Goal: Transaction & Acquisition: Purchase product/service

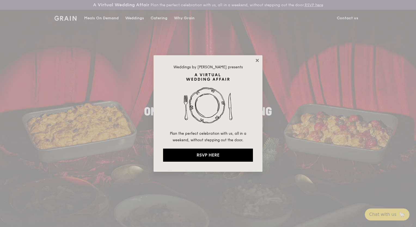
click at [257, 61] on icon at bounding box center [257, 60] width 5 height 5
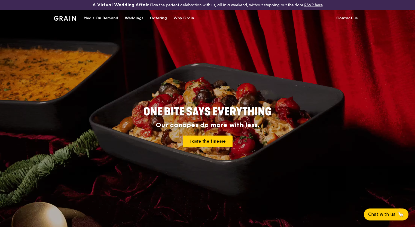
click at [366, 121] on div "ONE BITE SAYS EVERYTHING Our canapés do more with less. Taste the finesse" at bounding box center [207, 119] width 415 height 218
click at [152, 17] on div "Catering" at bounding box center [158, 18] width 17 height 16
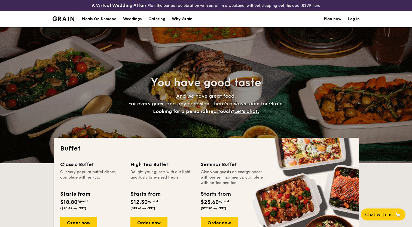
select select
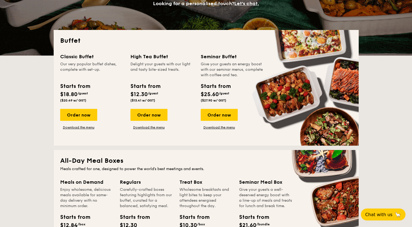
scroll to position [109, 0]
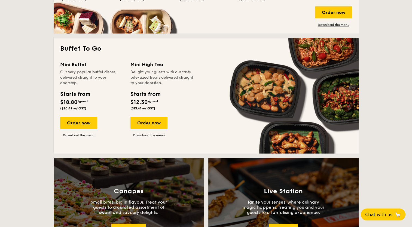
scroll to position [354, 0]
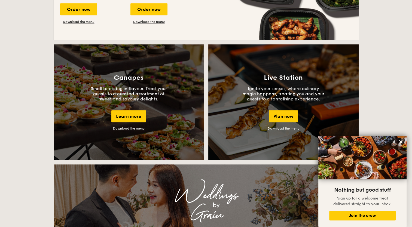
scroll to position [463, 0]
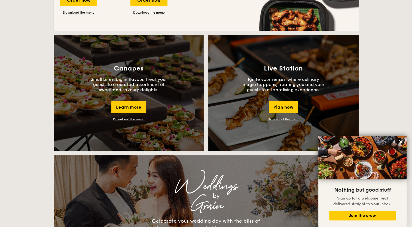
click at [27, 118] on div "Buffet Classic Buffet Our very popular buffet dishes, complete with set-up. Sta…" at bounding box center [206, 206] width 412 height 1063
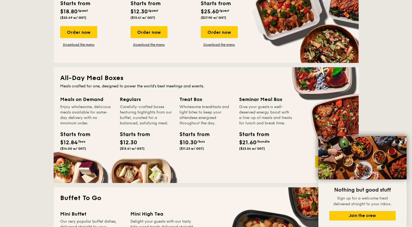
scroll to position [109, 0]
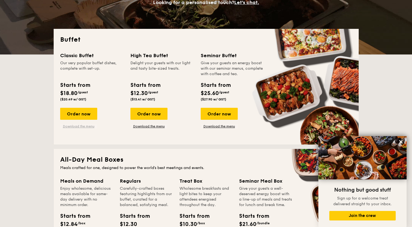
click at [71, 126] on link "Download the menu" at bounding box center [78, 126] width 37 height 4
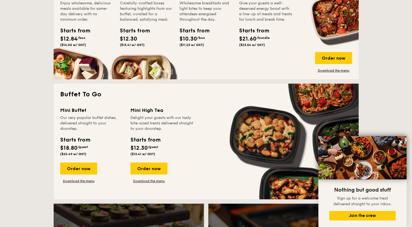
scroll to position [327, 0]
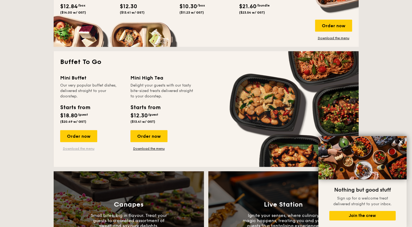
click at [80, 150] on link "Download the menu" at bounding box center [78, 148] width 37 height 4
drag, startPoint x: 242, startPoint y: 4, endPoint x: 25, endPoint y: 31, distance: 218.1
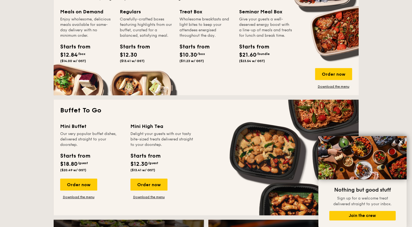
scroll to position [245, 0]
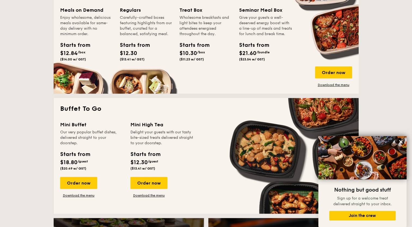
scroll to position [327, 0]
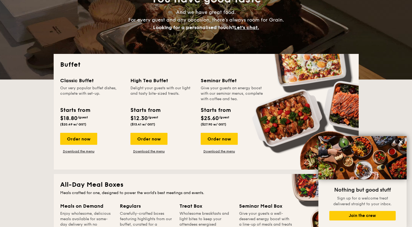
scroll to position [82, 0]
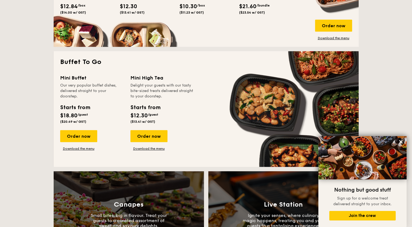
scroll to position [354, 0]
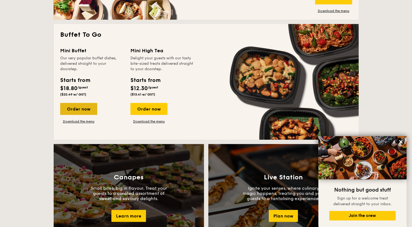
click at [79, 111] on div "Order now" at bounding box center [78, 109] width 37 height 12
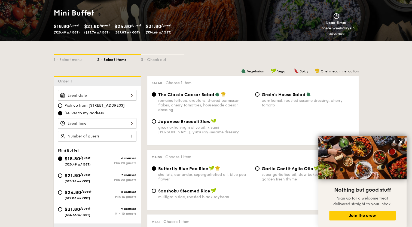
scroll to position [109, 0]
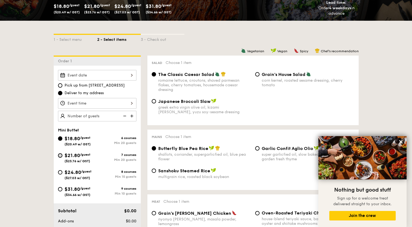
click at [60, 155] on input "$21.80 /guest ($23.76 w/ GST) 7 courses Min 20 guests" at bounding box center [60, 155] width 4 height 4
radio input "true"
radio input "false"
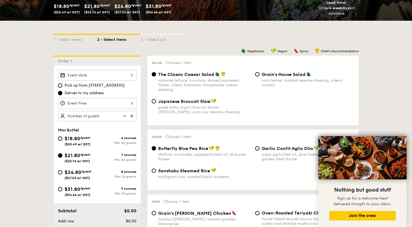
radio input "true"
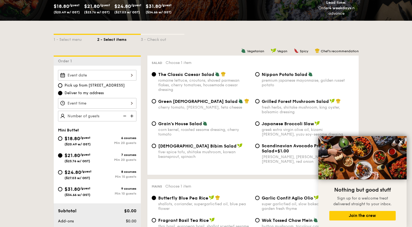
click at [83, 78] on div at bounding box center [97, 75] width 78 height 11
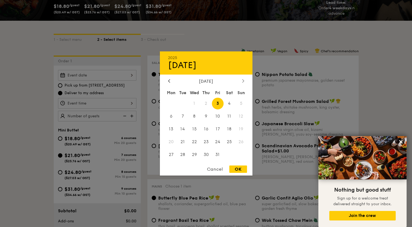
click at [244, 80] on div at bounding box center [243, 81] width 5 height 5
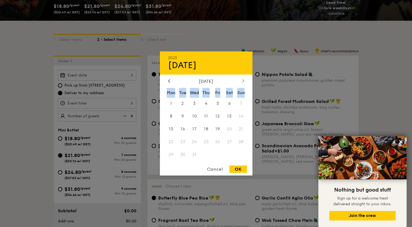
click at [244, 80] on div at bounding box center [243, 81] width 5 height 5
click at [170, 79] on icon at bounding box center [169, 81] width 2 height 4
click at [244, 81] on icon at bounding box center [243, 81] width 2 height 4
click at [244, 79] on icon at bounding box center [243, 81] width 2 height 4
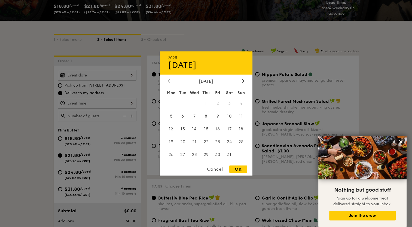
click at [166, 80] on div "[DATE]" at bounding box center [206, 81] width 93 height 5
click at [168, 79] on icon at bounding box center [169, 81] width 2 height 4
click at [241, 80] on div at bounding box center [243, 81] width 5 height 5
click at [168, 79] on icon at bounding box center [169, 81] width 2 height 4
click at [246, 82] on div "[DATE]" at bounding box center [206, 81] width 93 height 5
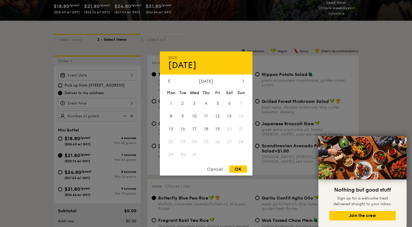
click at [243, 82] on icon at bounding box center [243, 81] width 2 height 4
click at [386, 114] on div at bounding box center [206, 113] width 412 height 227
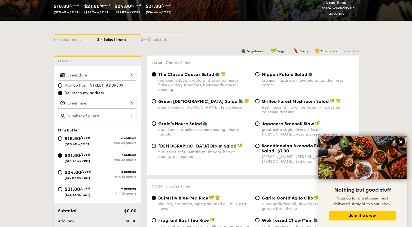
click at [402, 143] on icon at bounding box center [400, 141] width 3 height 3
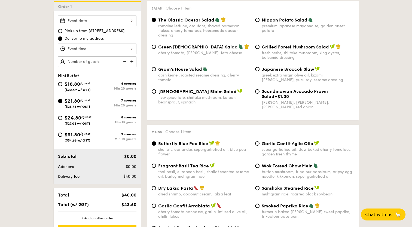
scroll to position [136, 0]
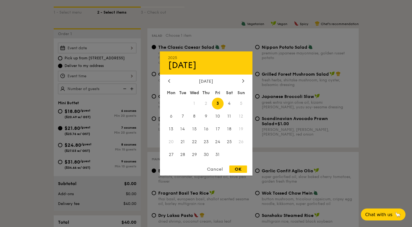
click at [104, 47] on div "2025 Oct [DATE] Tue Wed Thu Fri Sat Sun 1 2 3 4 5 6 7 8 9 10 11 12 13 14 15 16 …" at bounding box center [97, 48] width 78 height 11
click at [241, 83] on div at bounding box center [243, 81] width 5 height 5
click at [220, 129] on span "19" at bounding box center [218, 129] width 12 height 12
click at [233, 115] on span "13" at bounding box center [229, 117] width 12 height 12
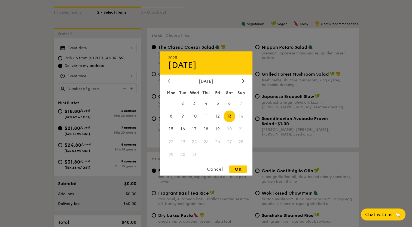
click at [239, 115] on span "14" at bounding box center [241, 117] width 12 height 12
click at [243, 106] on span "7" at bounding box center [241, 104] width 12 height 12
click at [242, 103] on span "7" at bounding box center [241, 104] width 12 height 12
click at [240, 117] on span "14" at bounding box center [241, 117] width 12 height 12
click at [171, 129] on span "15" at bounding box center [171, 129] width 12 height 12
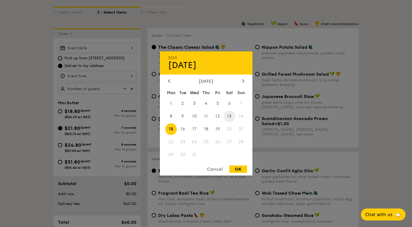
click at [230, 115] on span "13" at bounding box center [229, 117] width 12 height 12
click at [227, 101] on span "6" at bounding box center [229, 104] width 12 height 12
click at [228, 117] on span "13" at bounding box center [229, 117] width 12 height 12
click at [239, 169] on div "OK" at bounding box center [238, 168] width 18 height 7
type input "[DATE]"
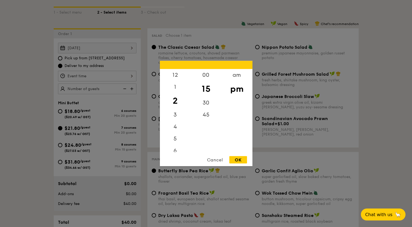
click at [88, 77] on div "12 1 2 3 4 5 6 7 8 9 10 11 00 15 30 45 am pm Cancel OK" at bounding box center [97, 76] width 78 height 11
drag, startPoint x: 176, startPoint y: 136, endPoint x: 171, endPoint y: 89, distance: 47.9
click at [171, 89] on div "12 1 2 3 4 5 6 7 8 9 10 11" at bounding box center [175, 110] width 31 height 83
click at [173, 75] on div "12" at bounding box center [175, 77] width 31 height 16
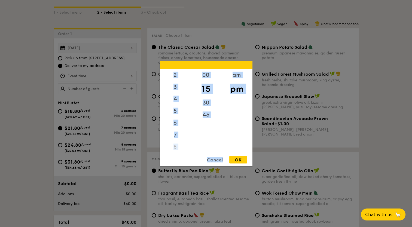
scroll to position [65, 0]
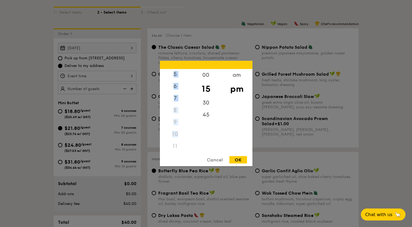
drag, startPoint x: 173, startPoint y: 75, endPoint x: 171, endPoint y: 138, distance: 63.2
click at [171, 138] on div "12 1 2 3 4 5 6 7 8 9 10 11" at bounding box center [175, 110] width 31 height 83
drag, startPoint x: 171, startPoint y: 138, endPoint x: 209, endPoint y: 141, distance: 37.7
click at [210, 142] on div "00 15 30 45" at bounding box center [206, 110] width 31 height 83
click at [175, 88] on div "6" at bounding box center [175, 88] width 31 height 16
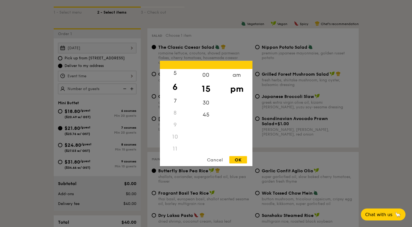
scroll to position [61, 0]
click at [173, 101] on div "7" at bounding box center [175, 104] width 31 height 16
click at [173, 87] on div "6" at bounding box center [175, 88] width 31 height 16
click at [207, 106] on div "30" at bounding box center [206, 105] width 31 height 16
click at [239, 158] on div "OK" at bounding box center [238, 159] width 18 height 7
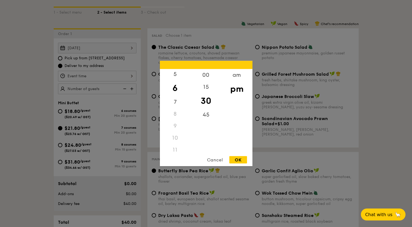
type input "6:30PM"
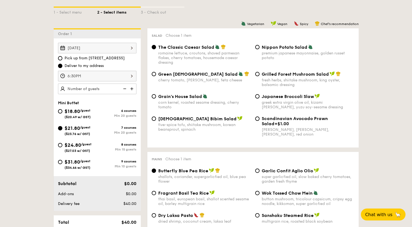
click at [130, 90] on img at bounding box center [132, 89] width 8 height 10
click at [126, 90] on img at bounding box center [124, 89] width 8 height 10
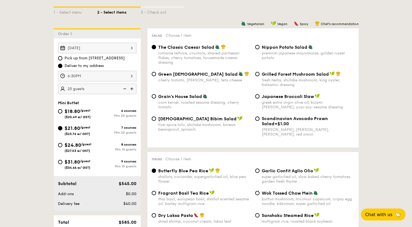
type input "20 guests"
click at [126, 90] on img at bounding box center [124, 89] width 8 height 10
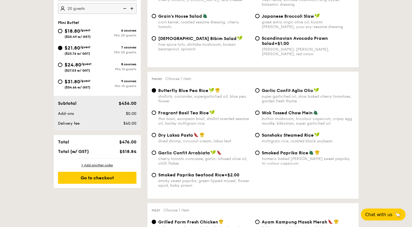
scroll to position [218, 0]
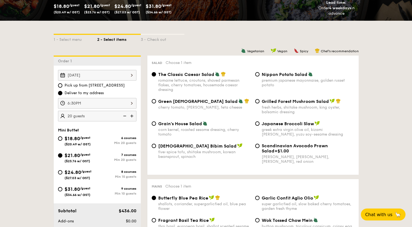
scroll to position [0, 0]
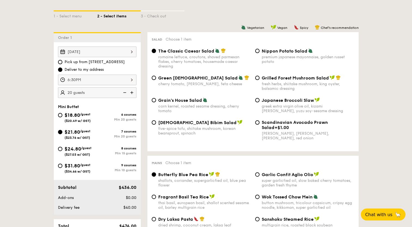
scroll to position [136, 0]
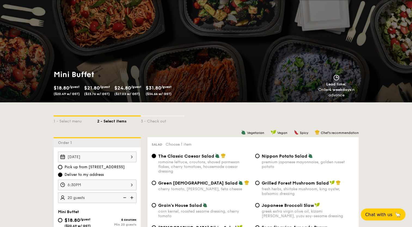
scroll to position [0, 0]
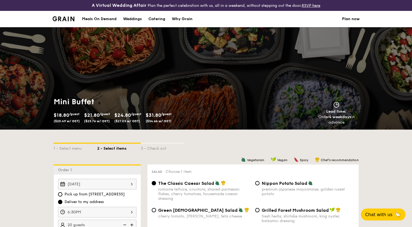
click at [335, 61] on div "Mini Buffet $18.80 /guest ($20.49 w/ GST) $21.80 /guest ($23.76 w/ GST) $24.80 …" at bounding box center [206, 78] width 412 height 102
drag, startPoint x: 61, startPoint y: 66, endPoint x: 57, endPoint y: 87, distance: 21.6
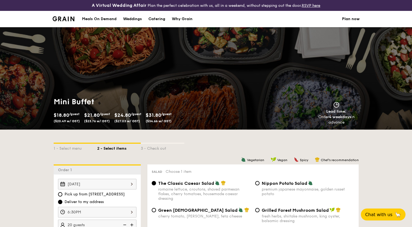
click at [57, 82] on div "Mini Buffet $18.80 /guest ($20.49 w/ GST) $21.80 /guest ($23.76 w/ GST) $24.80 …" at bounding box center [206, 78] width 412 height 102
